Goal: Task Accomplishment & Management: Use online tool/utility

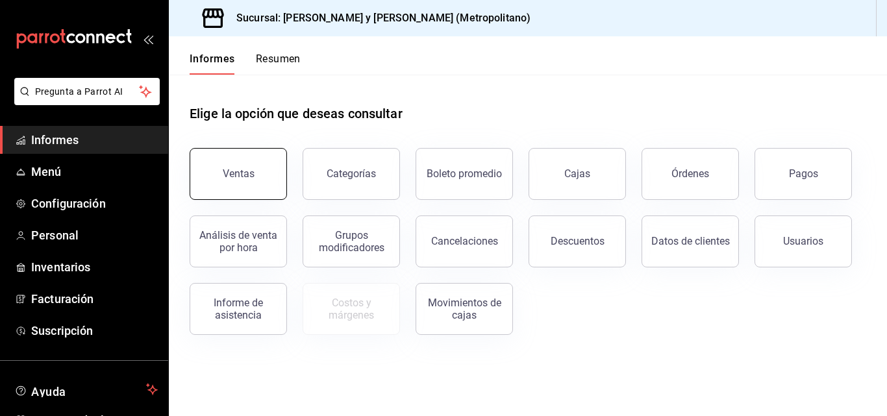
click at [277, 196] on button "Ventas" at bounding box center [238, 174] width 97 height 52
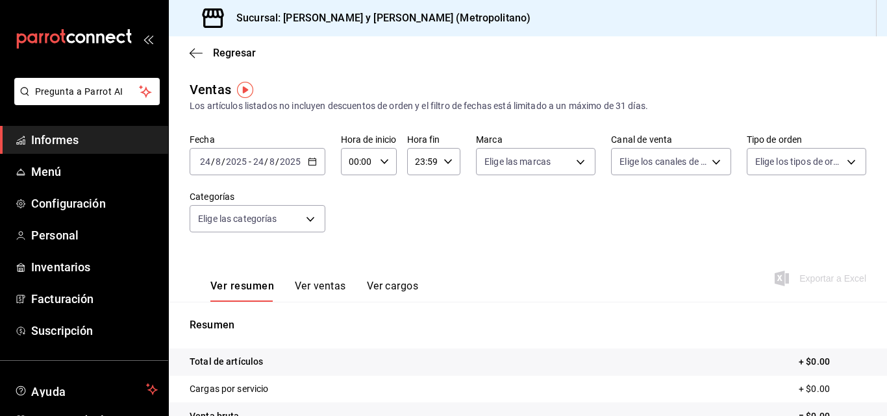
click at [312, 161] on \(Stroke\) "button" at bounding box center [311, 160] width 7 height 1
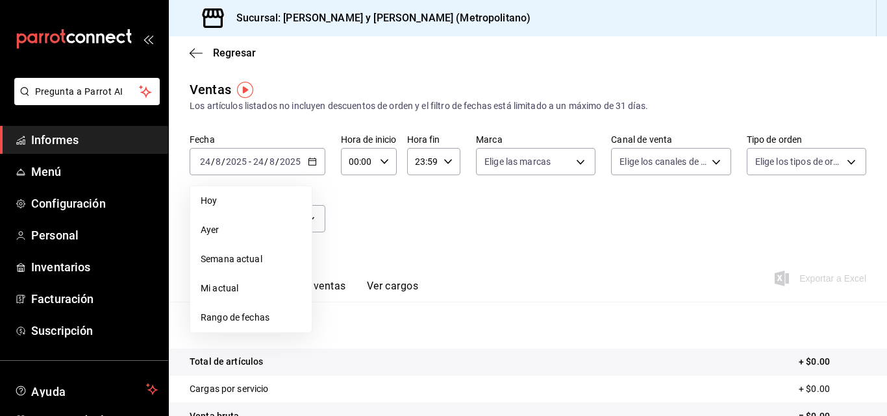
click at [245, 234] on span "Ayer" at bounding box center [251, 230] width 101 height 14
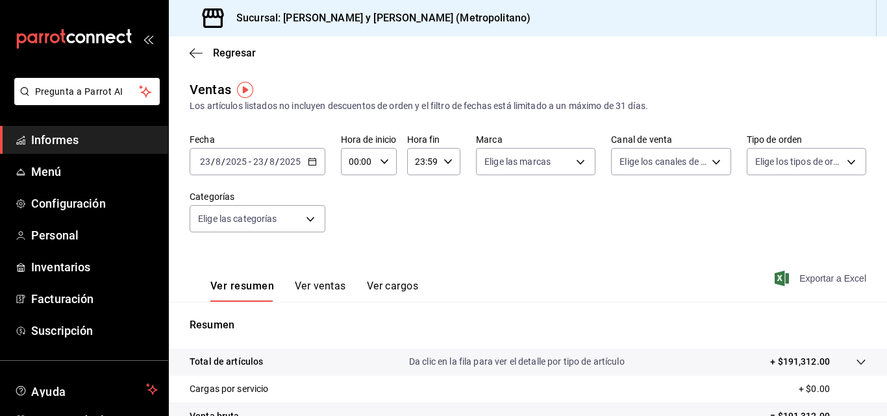
click at [804, 276] on font "Exportar a Excel" at bounding box center [832, 278] width 67 height 10
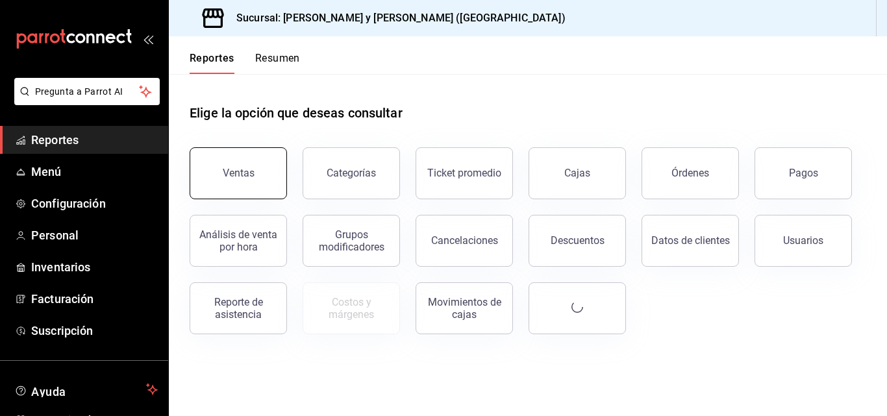
click at [247, 186] on button "Ventas" at bounding box center [238, 173] width 97 height 52
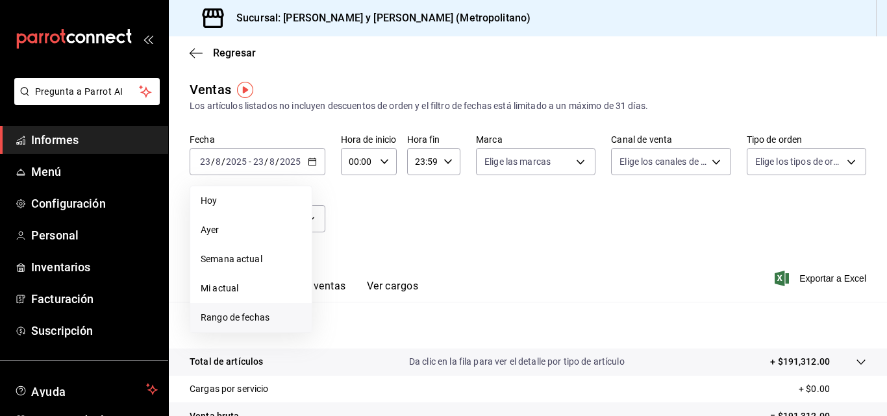
click at [274, 317] on span "Rango de fechas" at bounding box center [251, 318] width 101 height 14
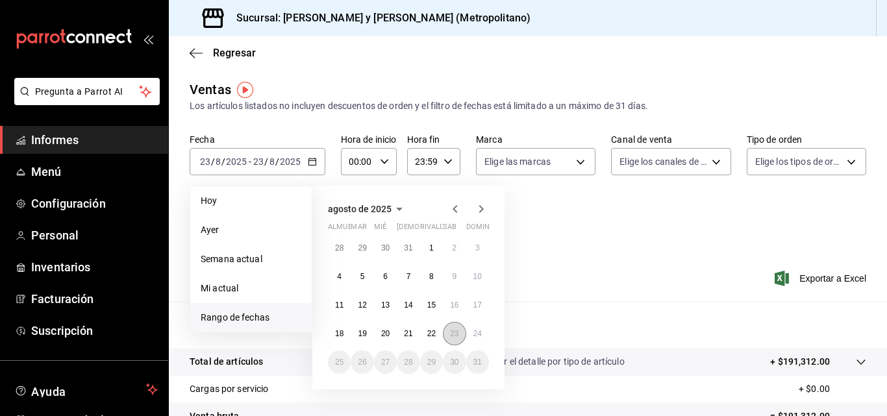
click at [456, 325] on button "23" at bounding box center [454, 333] width 23 height 23
click at [466, 334] on button "24" at bounding box center [477, 333] width 23 height 23
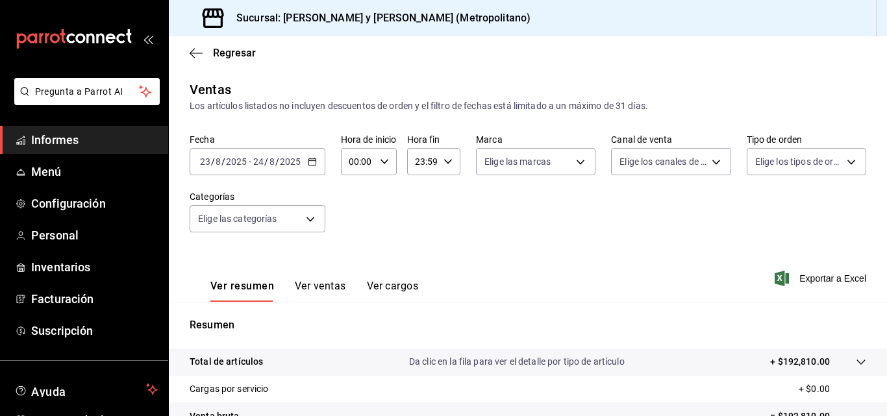
scroll to position [206, 0]
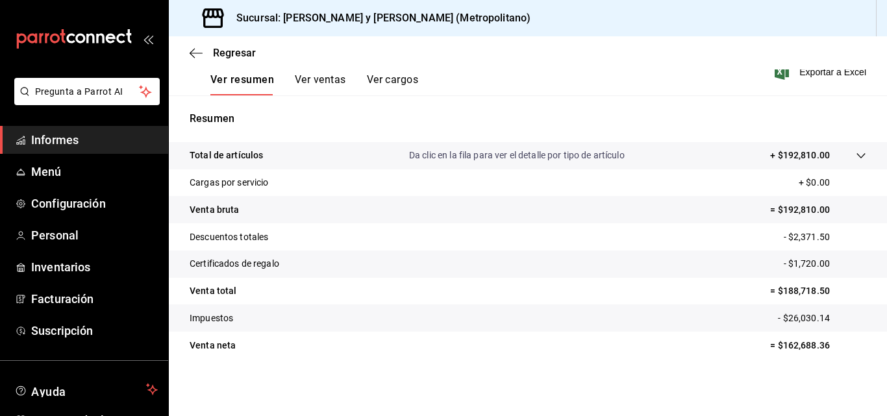
click at [856, 156] on icon at bounding box center [861, 156] width 10 height 10
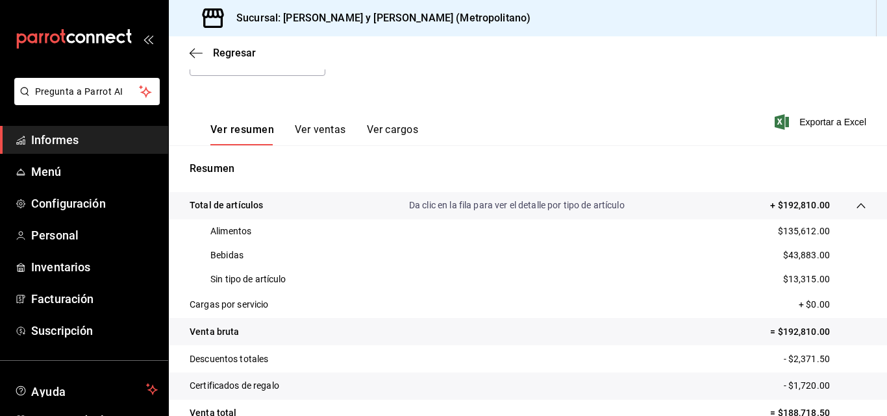
scroll to position [149, 0]
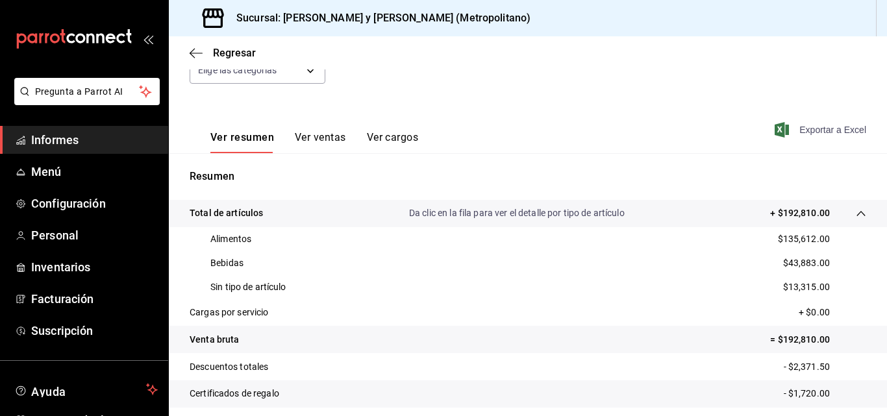
click at [844, 125] on font "Exportar a Excel" at bounding box center [832, 130] width 67 height 10
drag, startPoint x: 206, startPoint y: 290, endPoint x: 311, endPoint y: 285, distance: 104.6
click at [311, 285] on div "Sin tipo de artículo $13,315.00" at bounding box center [528, 287] width 676 height 24
click at [280, 295] on div "Sin tipo de artículo $13,315.00" at bounding box center [528, 287] width 676 height 24
click at [715, 291] on div "Sin tipo de artículo $13,315.00" at bounding box center [528, 287] width 676 height 24
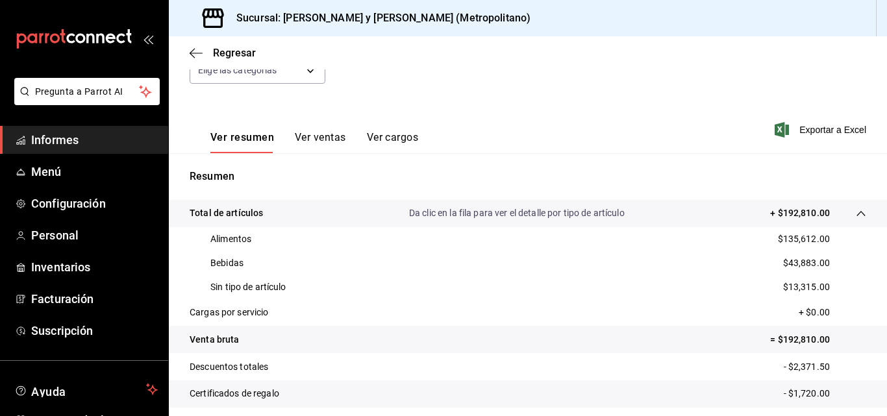
scroll to position [214, 0]
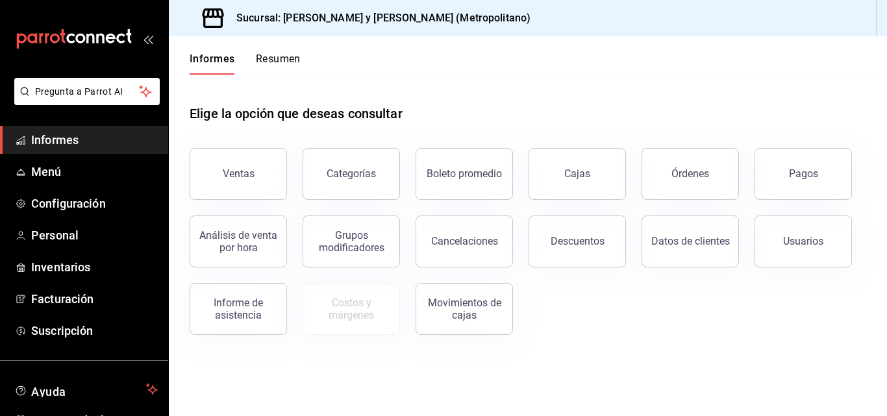
click at [273, 182] on button "Ventas" at bounding box center [238, 174] width 97 height 52
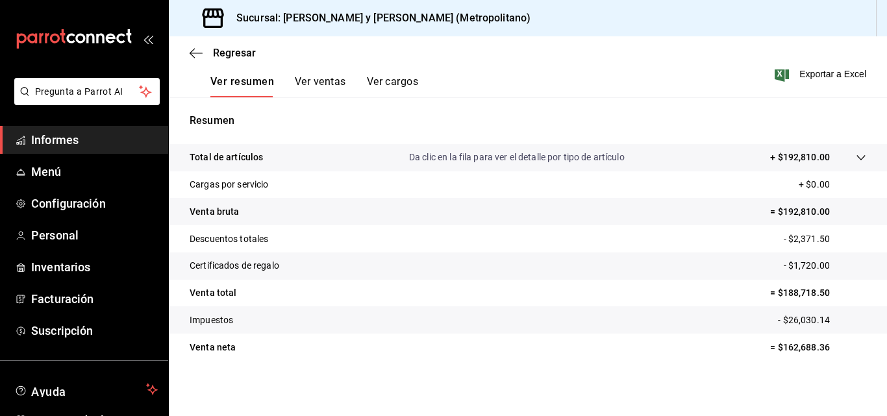
scroll to position [206, 0]
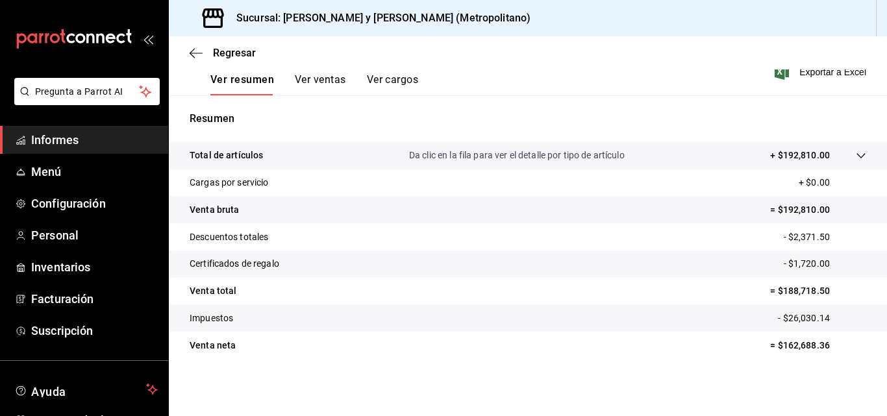
click at [838, 155] on div at bounding box center [848, 156] width 36 height 14
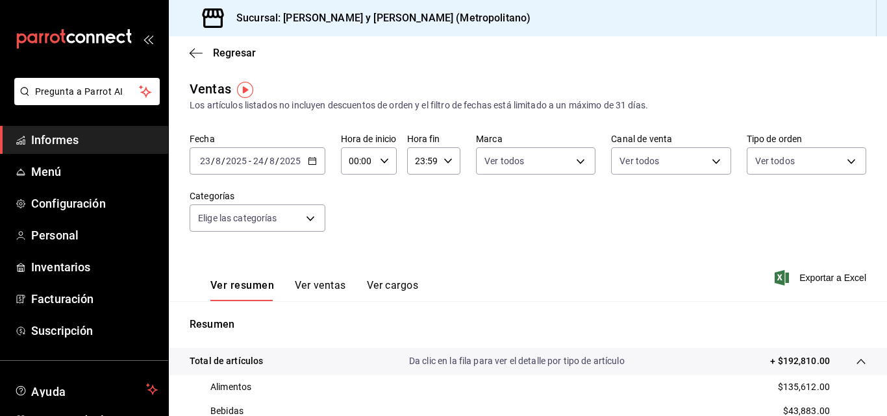
scroll to position [0, 0]
